Goal: Task Accomplishment & Management: Use online tool/utility

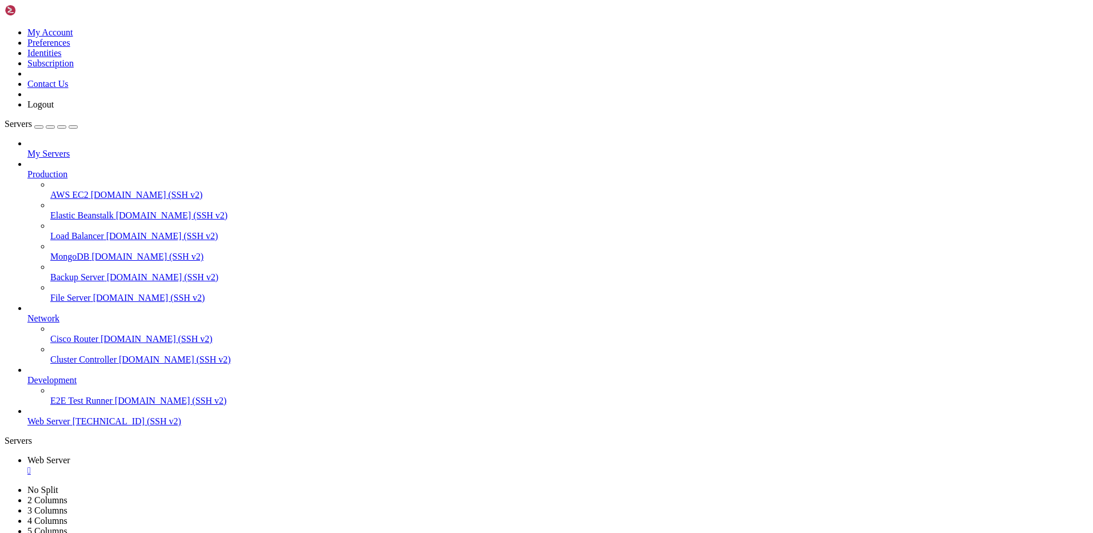
scroll to position [11, 2]
drag, startPoint x: 9, startPoint y: 829, endPoint x: 70, endPoint y: 828, distance: 61.8
copy x-row "[TECHNICAL_ID]"
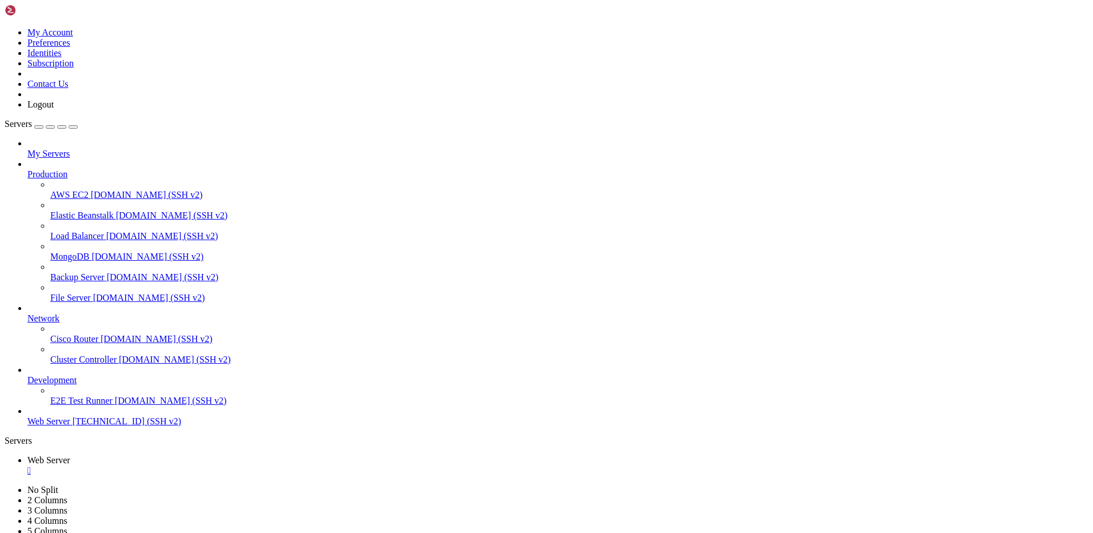
drag, startPoint x: 10, startPoint y: 771, endPoint x: 71, endPoint y: 772, distance: 61.2
copy x-row "[TECHNICAL_ID]"
drag, startPoint x: 9, startPoint y: 976, endPoint x: 74, endPoint y: 979, distance: 65.3
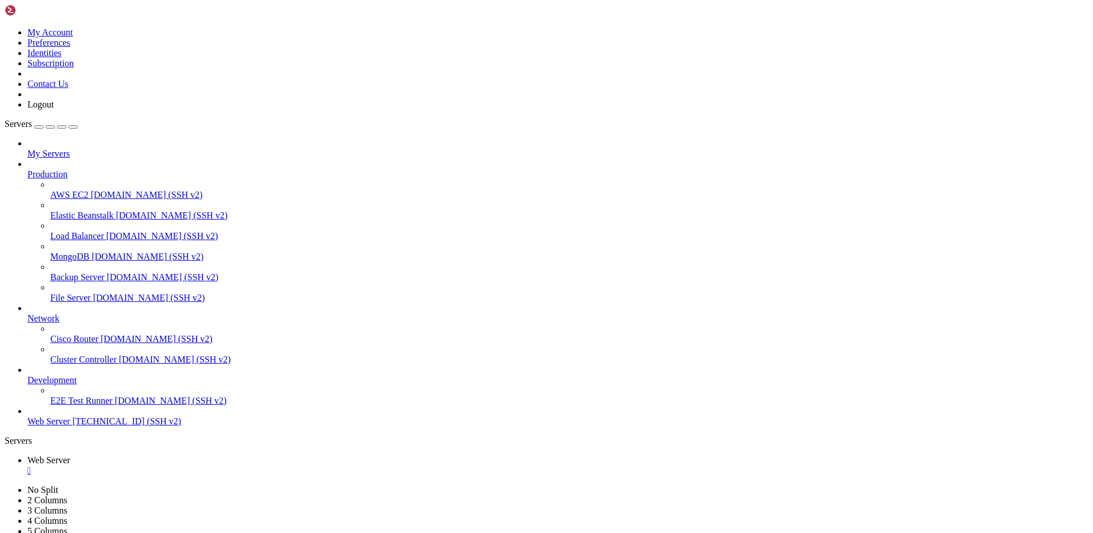
copy x-row "[TECHNICAL_ID]"
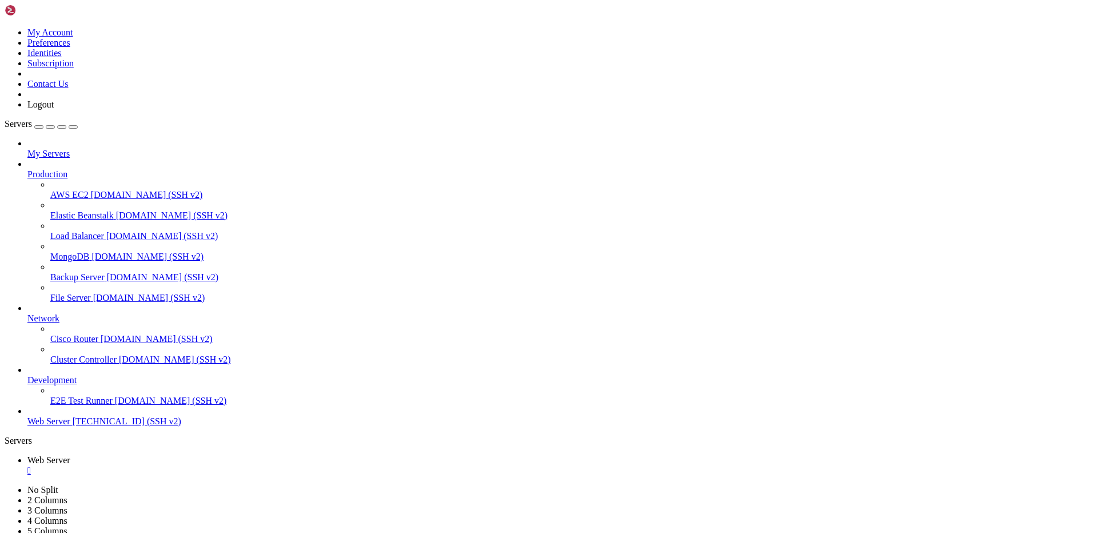
drag, startPoint x: 264, startPoint y: 1057, endPoint x: 324, endPoint y: 1059, distance: 60.1
drag, startPoint x: 266, startPoint y: 759, endPoint x: 323, endPoint y: 761, distance: 56.6
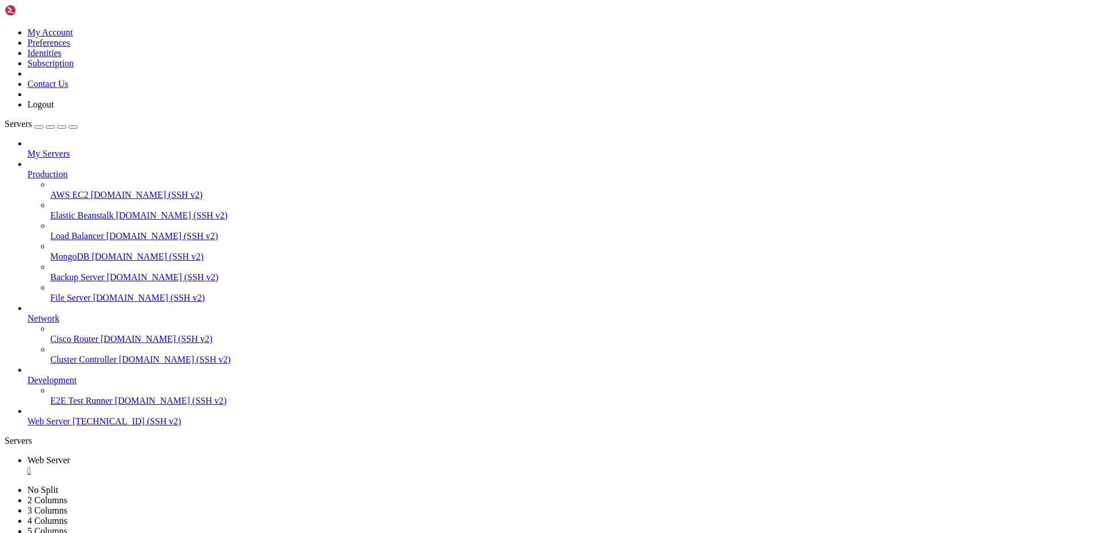
drag, startPoint x: 264, startPoint y: 759, endPoint x: 329, endPoint y: 761, distance: 65.2
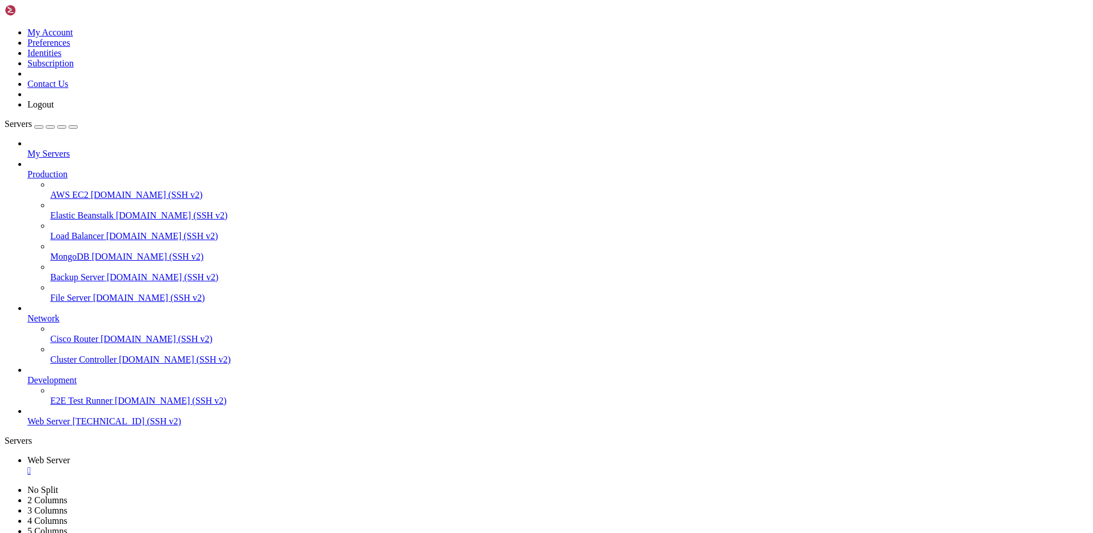
scroll to position [2948236, 0]
click at [217, 466] on div "" at bounding box center [557, 471] width 1061 height 10
click at [5, 27] on link at bounding box center [5, 27] width 0 height 0
click at [54, 109] on link "Logout" at bounding box center [40, 105] width 26 height 10
